Goal: Navigation & Orientation: Find specific page/section

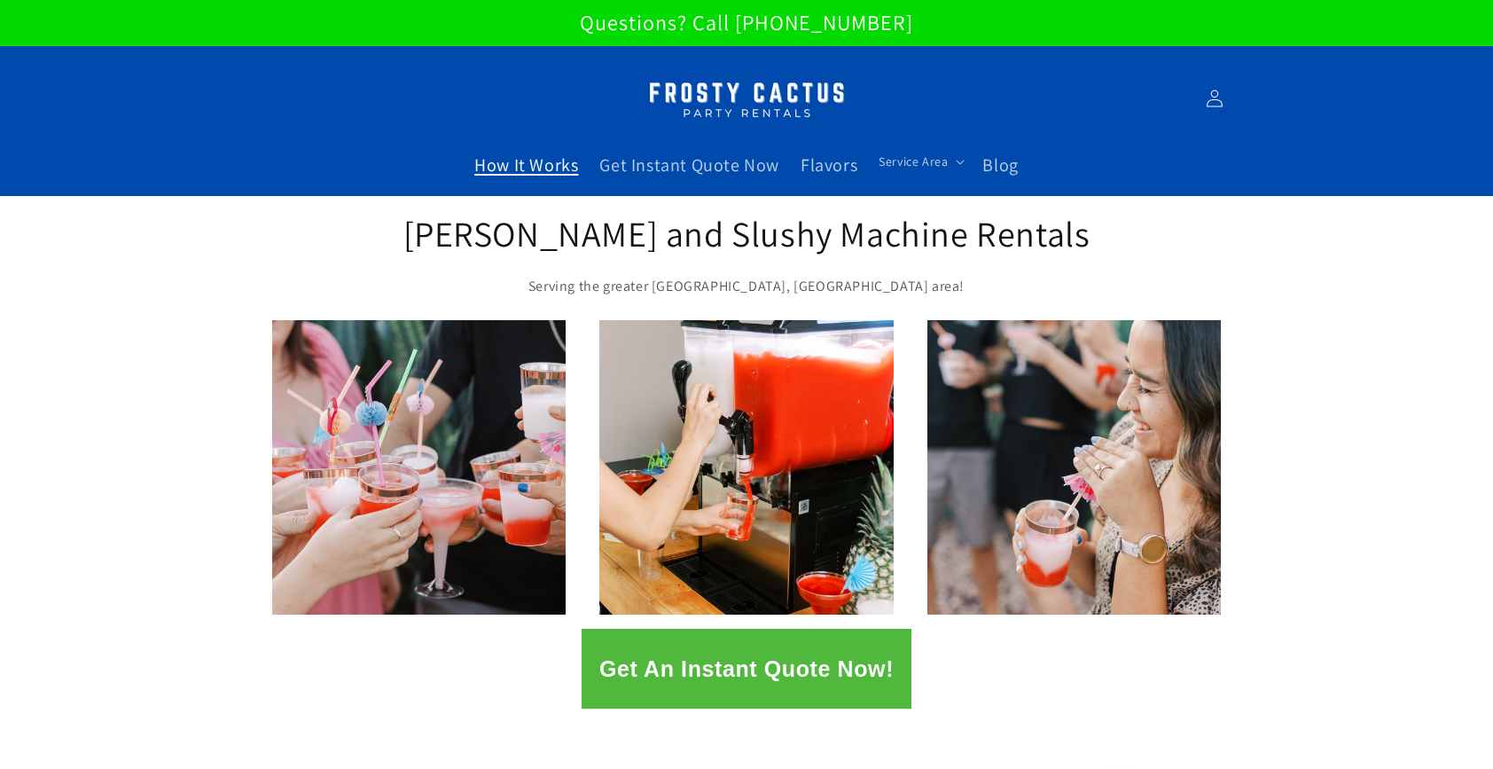
click at [534, 174] on span "How It Works" at bounding box center [526, 164] width 104 height 23
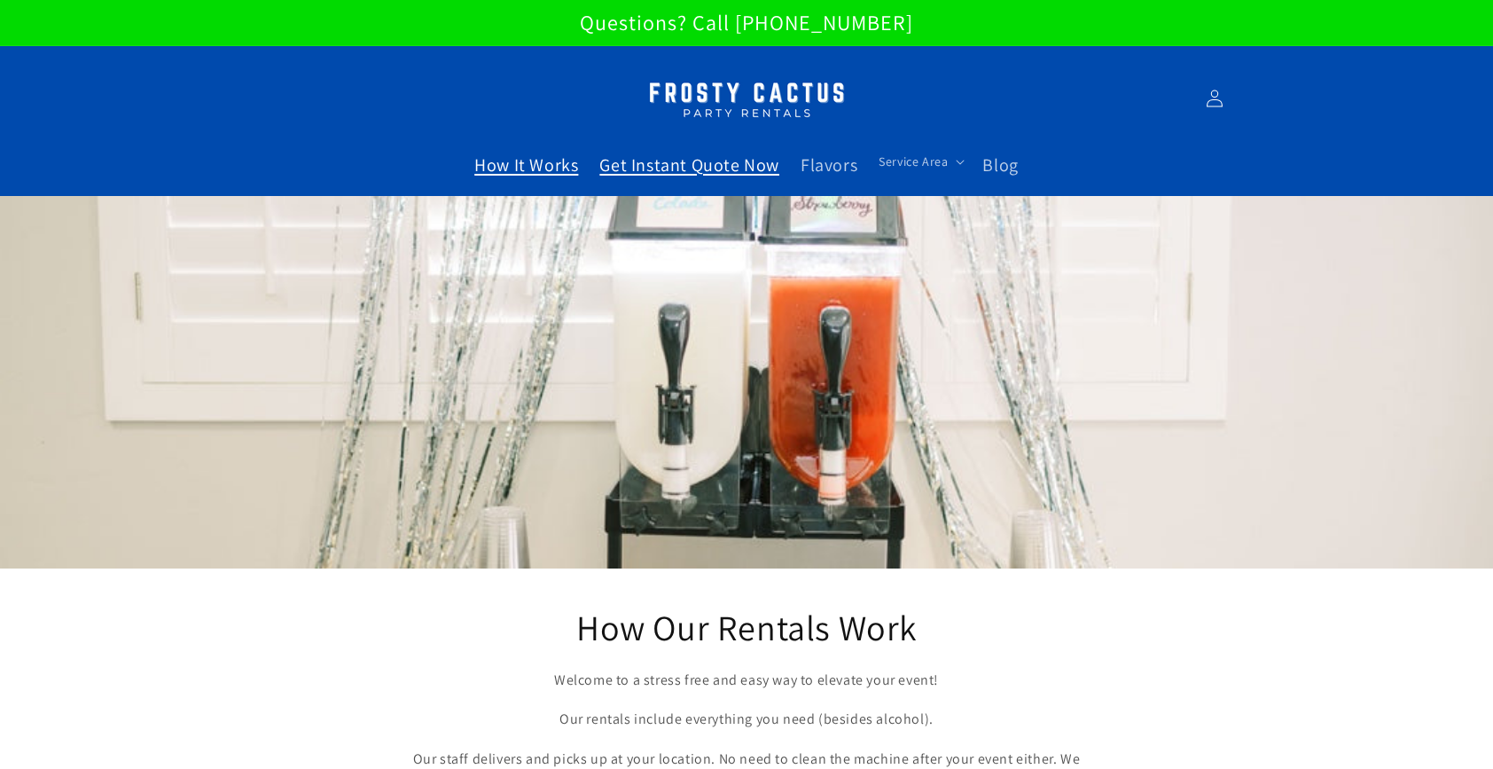
click at [649, 160] on span "Get Instant Quote Now" at bounding box center [689, 164] width 180 height 23
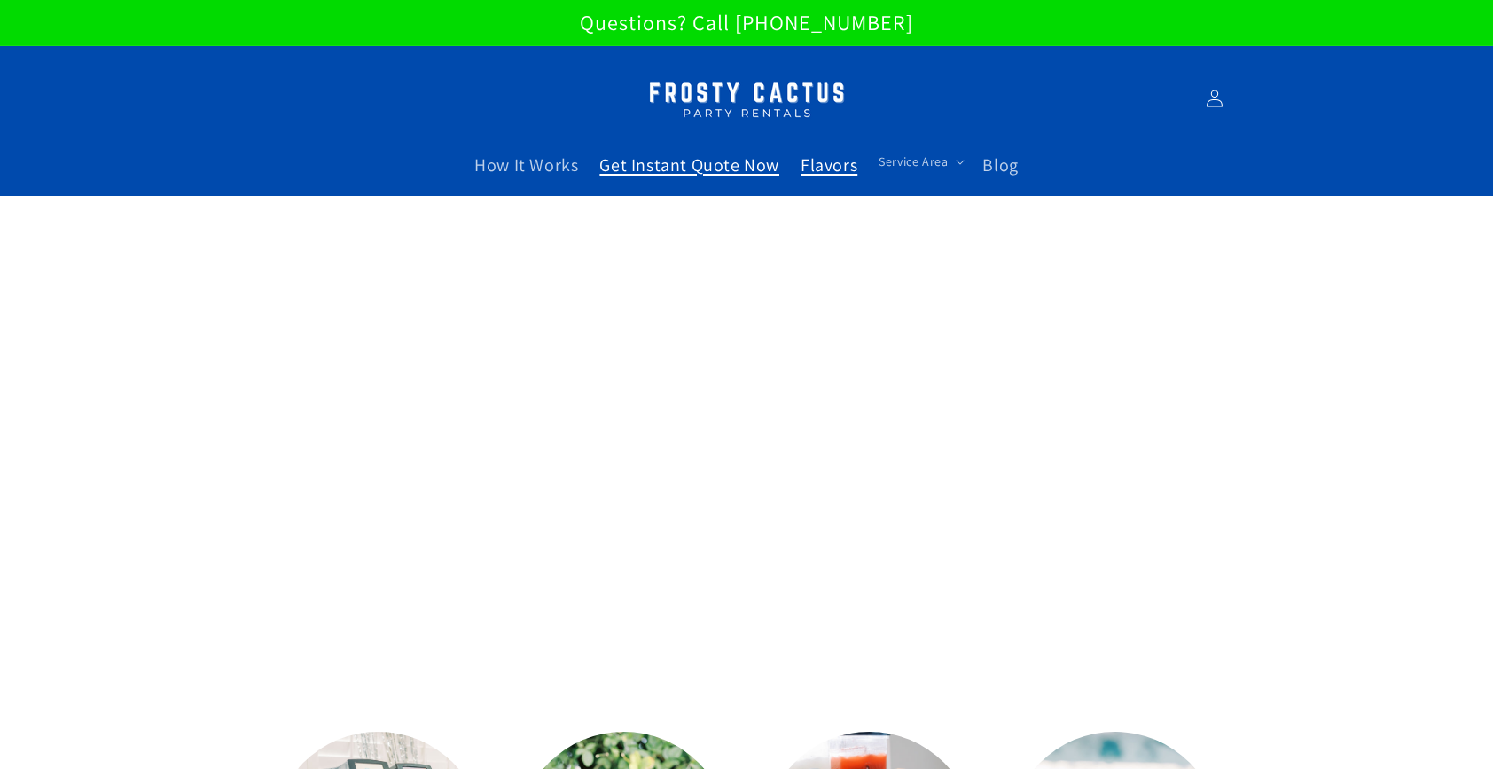
click at [837, 173] on span "Flavors" at bounding box center [829, 164] width 57 height 23
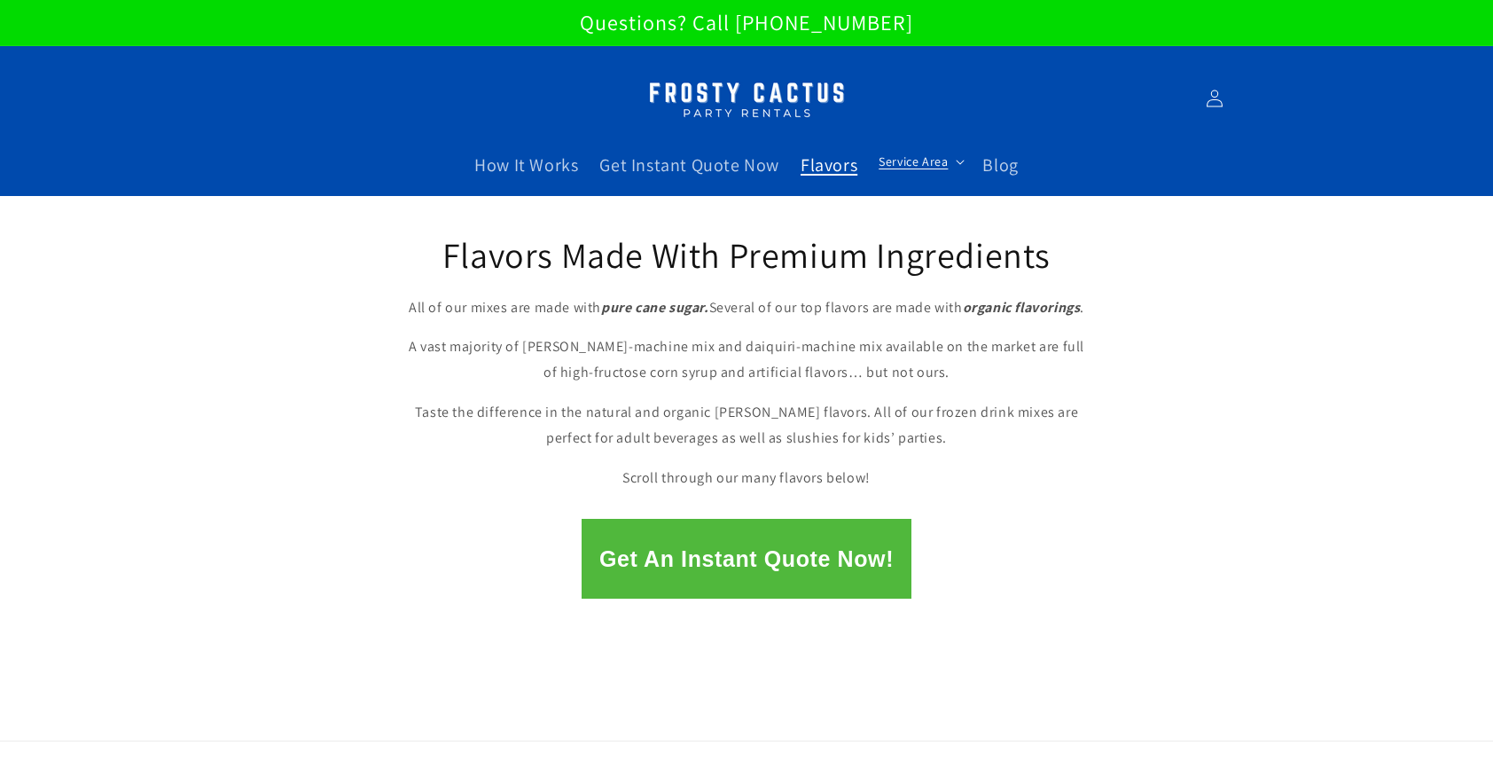
click at [917, 167] on span "Service Area" at bounding box center [913, 161] width 69 height 16
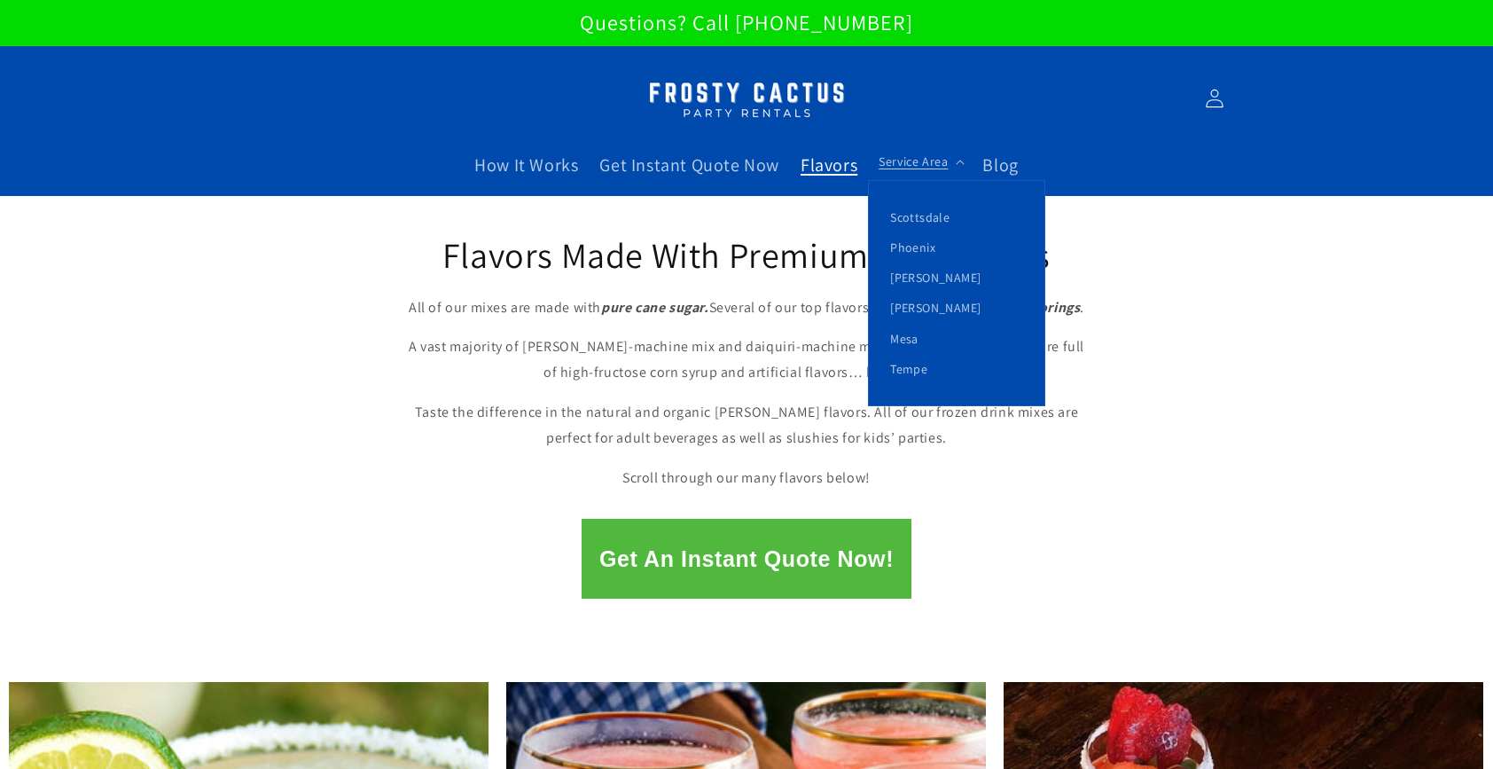
click at [1216, 114] on link "Log in" at bounding box center [1214, 98] width 39 height 39
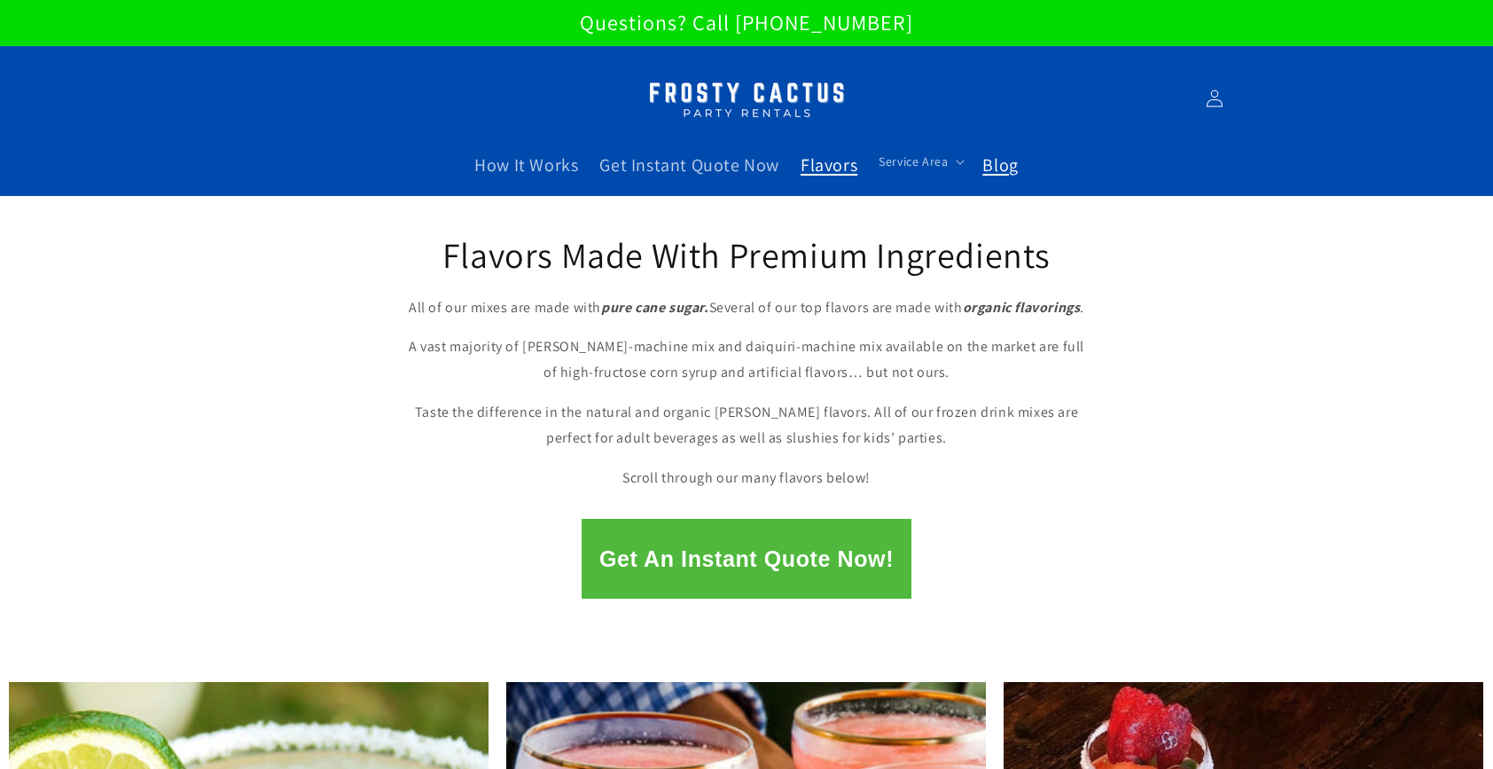
click at [1006, 171] on span "Blog" at bounding box center [999, 164] width 35 height 23
